Goal: Transaction & Acquisition: Purchase product/service

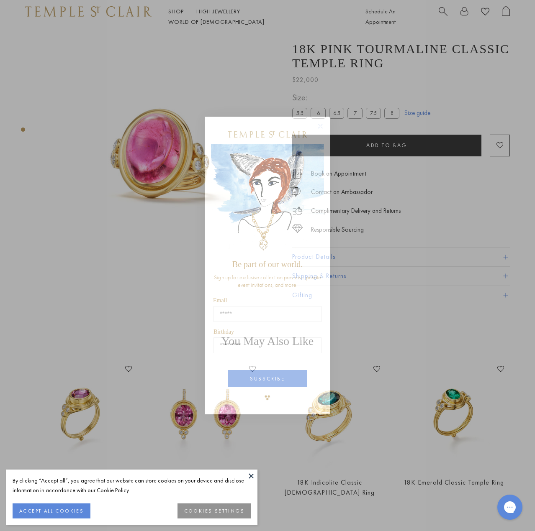
click at [320, 126] on circle "Close dialog" at bounding box center [320, 126] width 10 height 10
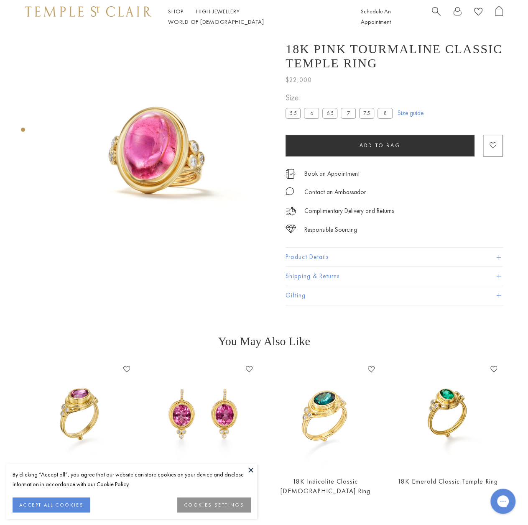
click at [435, 11] on span "Search" at bounding box center [436, 10] width 9 height 9
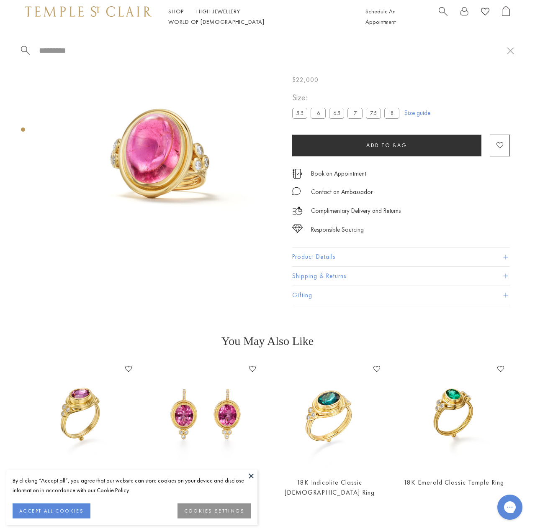
drag, startPoint x: 209, startPoint y: 61, endPoint x: 38, endPoint y: 53, distance: 170.8
paste input "******"
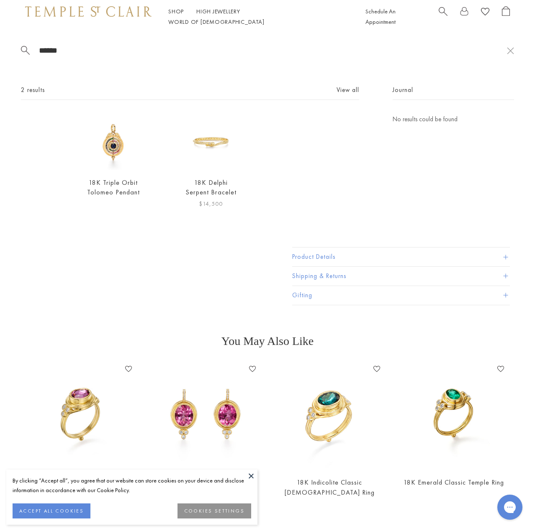
type input "******"
click at [197, 156] on img at bounding box center [211, 142] width 56 height 56
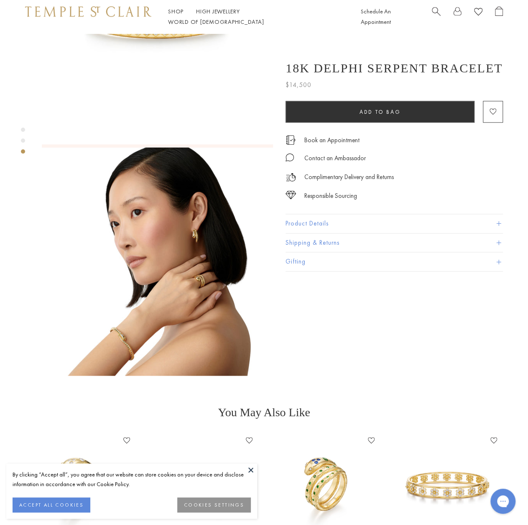
scroll to position [418, 0]
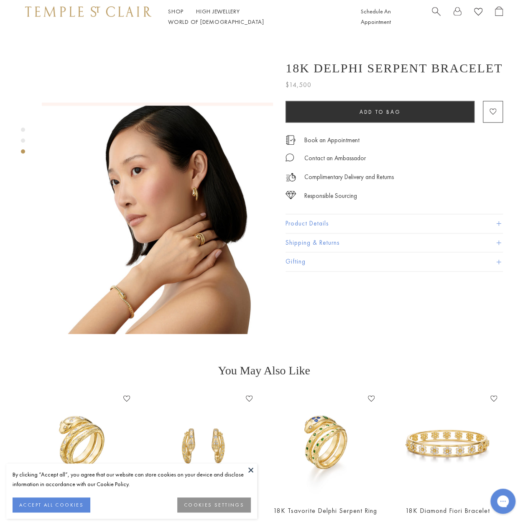
click at [169, 238] on img at bounding box center [157, 217] width 231 height 231
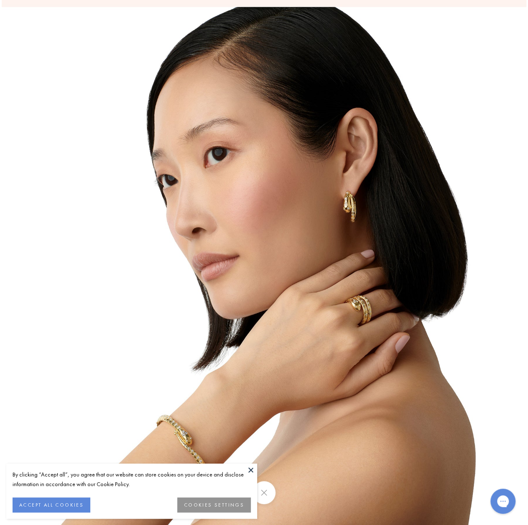
click at [249, 472] on button at bounding box center [251, 470] width 13 height 13
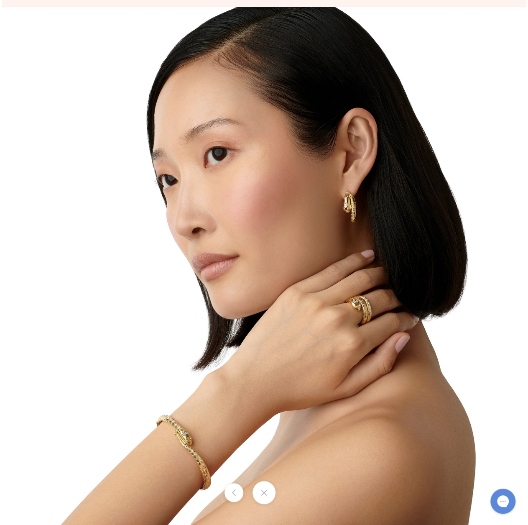
click at [263, 489] on button at bounding box center [264, 492] width 23 height 23
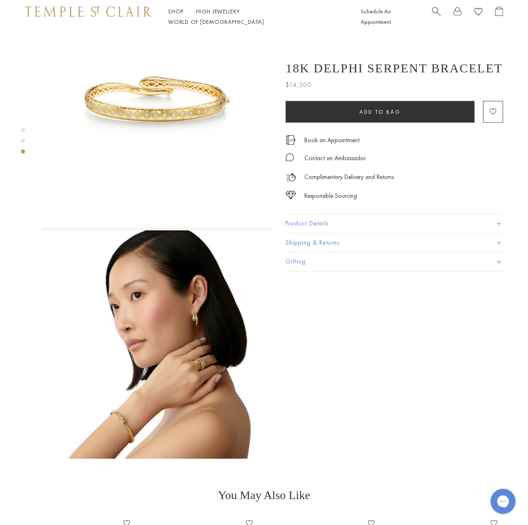
scroll to position [293, 0]
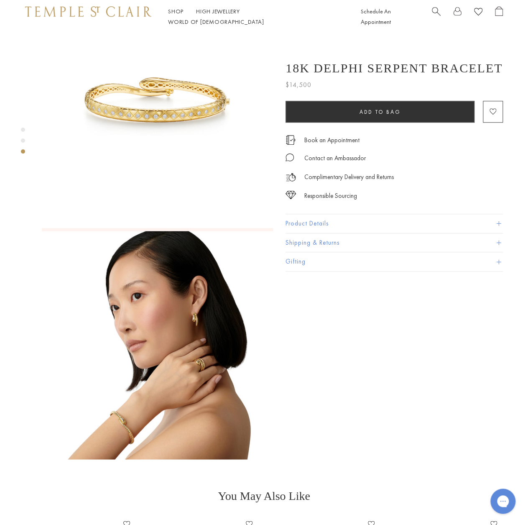
click at [339, 218] on button "Product Details" at bounding box center [395, 223] width 218 height 19
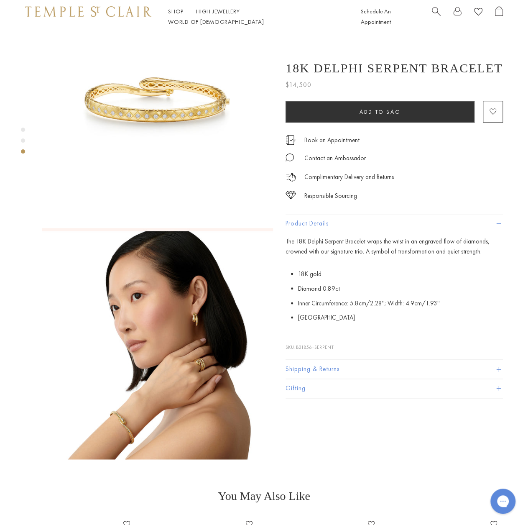
click at [390, 372] on button "Shipping & Returns" at bounding box center [395, 369] width 218 height 19
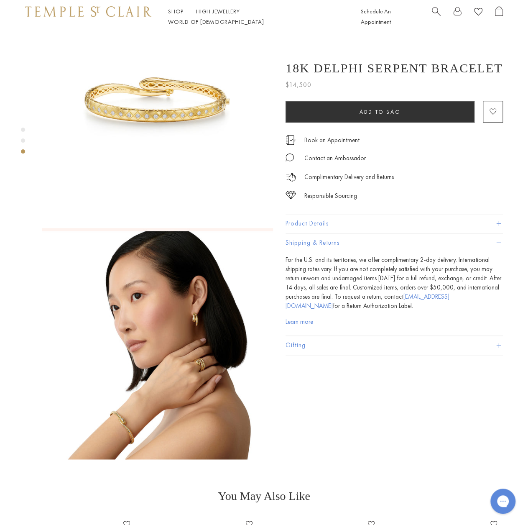
click at [391, 238] on button "Shipping & Returns" at bounding box center [395, 242] width 218 height 19
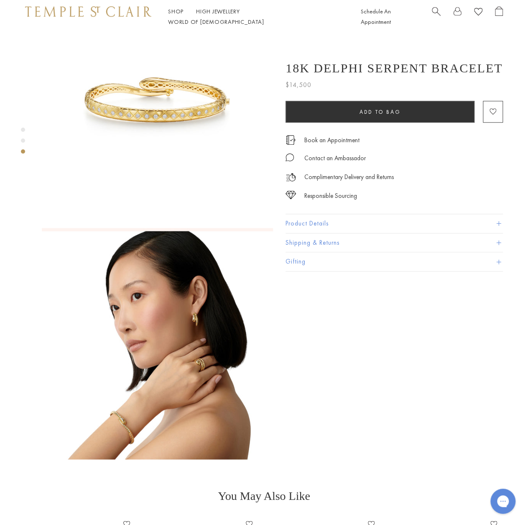
click at [388, 224] on button "Product Details" at bounding box center [395, 223] width 218 height 19
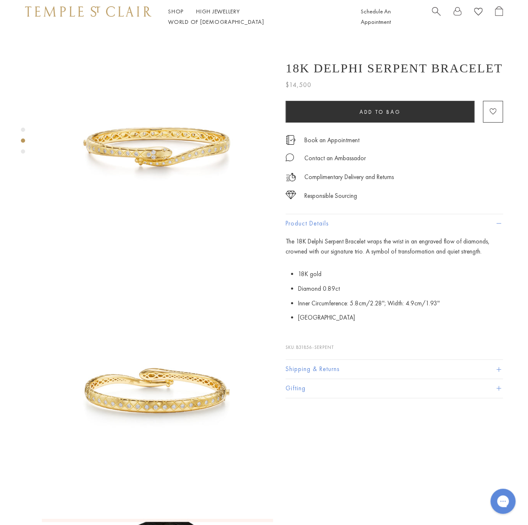
scroll to position [0, 0]
